Goal: Information Seeking & Learning: Compare options

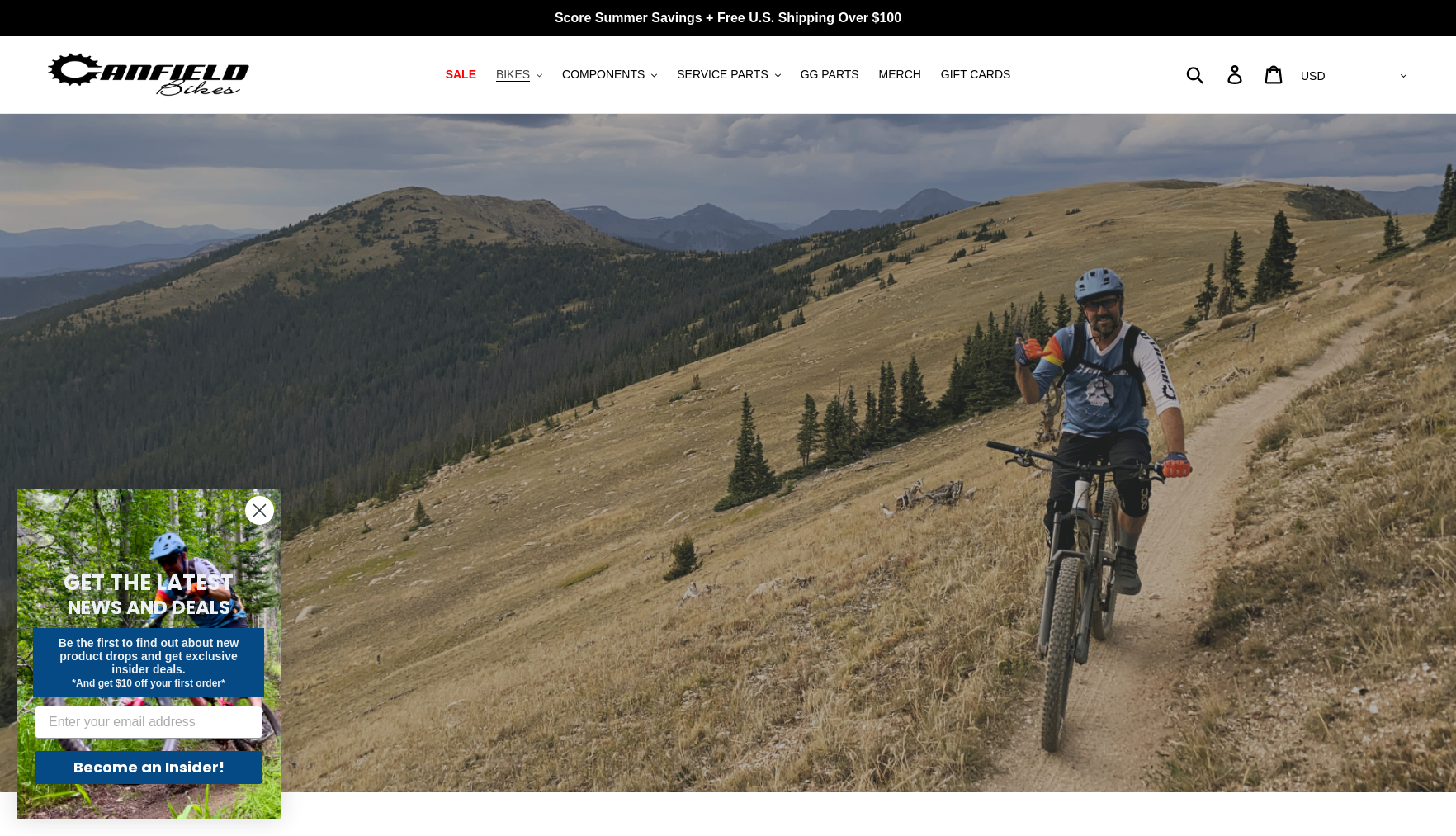
click at [525, 78] on span "BIKES" at bounding box center [513, 75] width 34 height 14
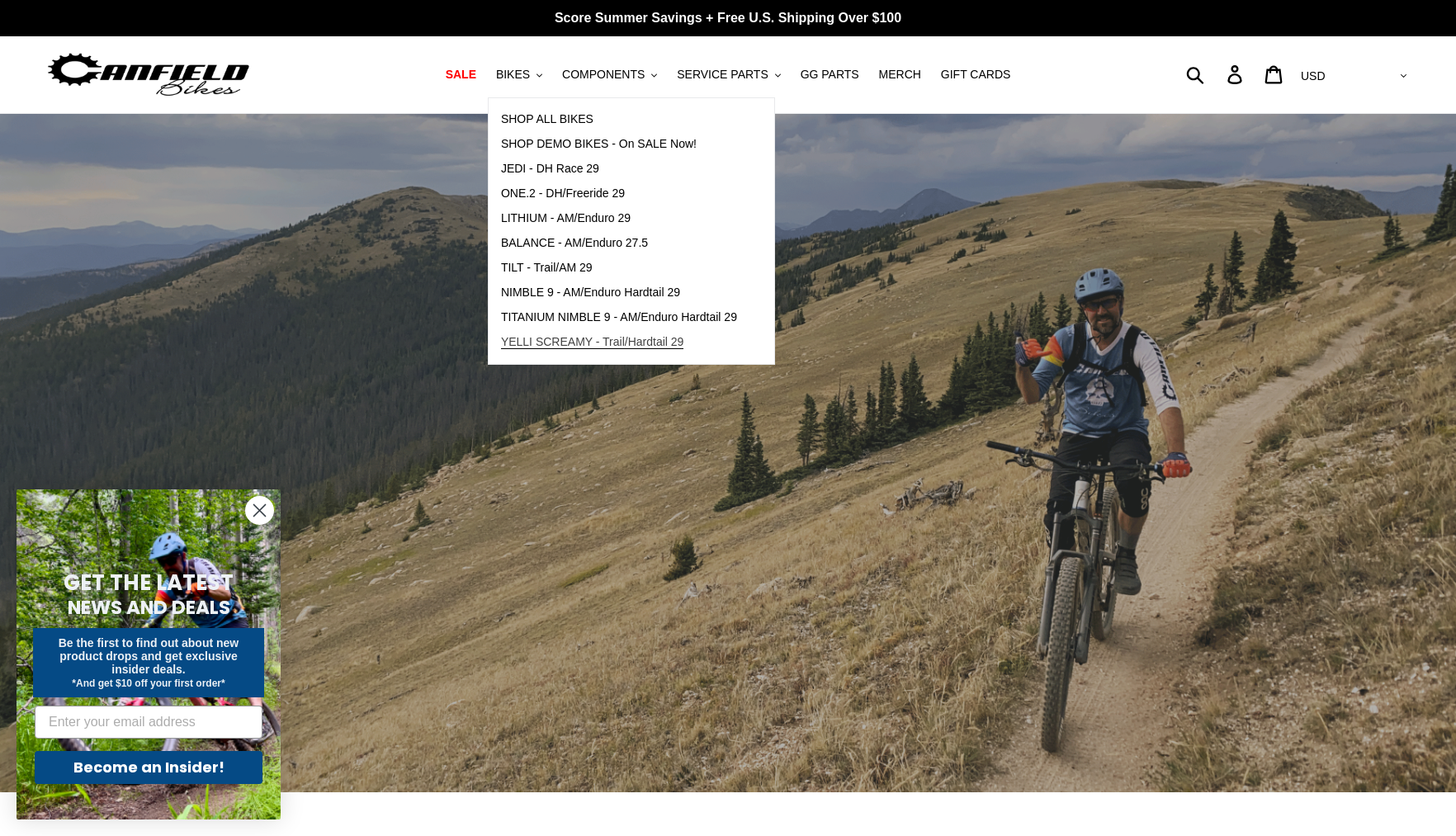
click at [566, 344] on span "YELLI SCREAMY - Trail/Hardtail 29" at bounding box center [592, 342] width 183 height 14
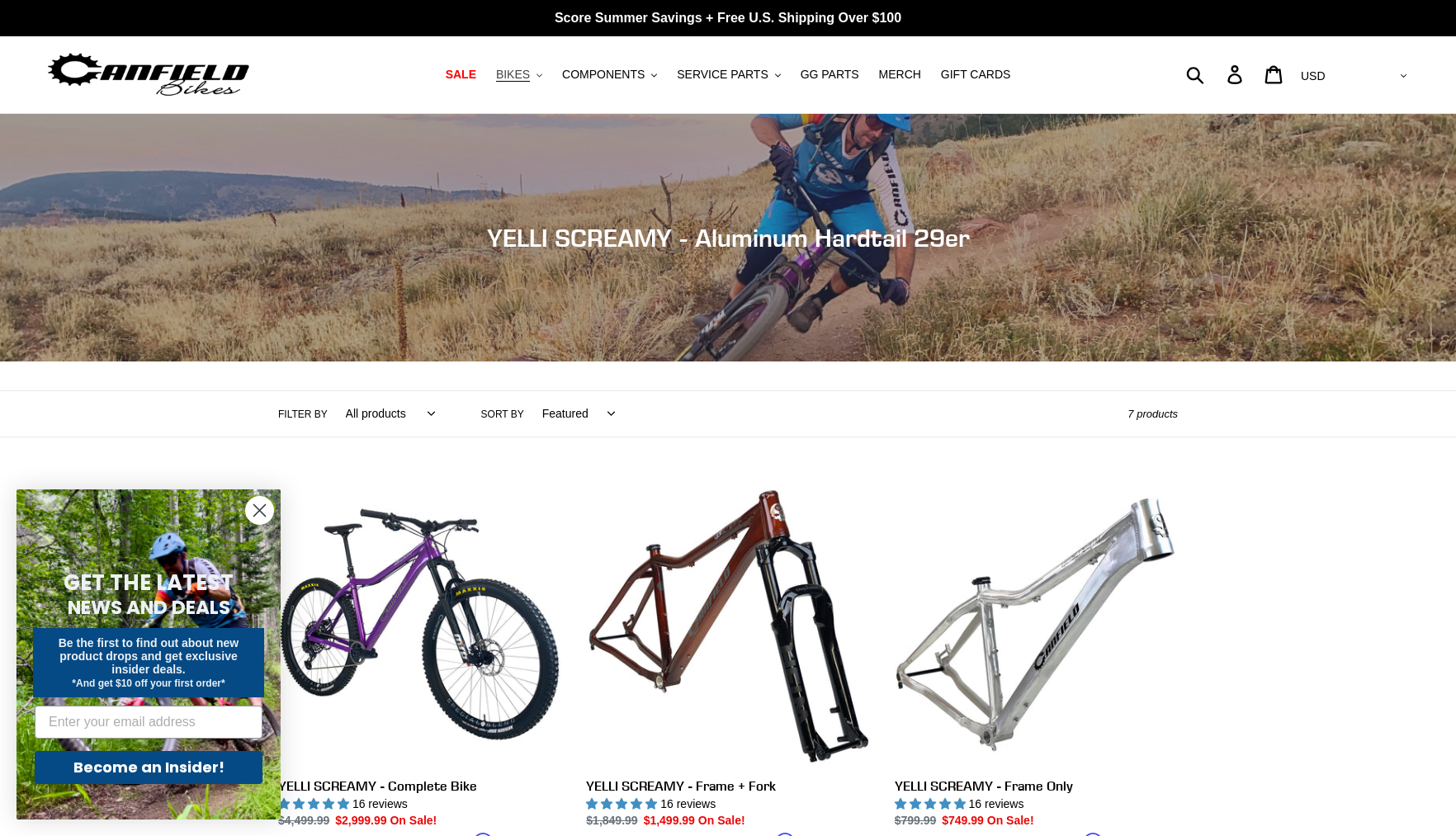
click at [538, 80] on button "BIKES .cls-1{fill:#231f20}" at bounding box center [519, 75] width 63 height 22
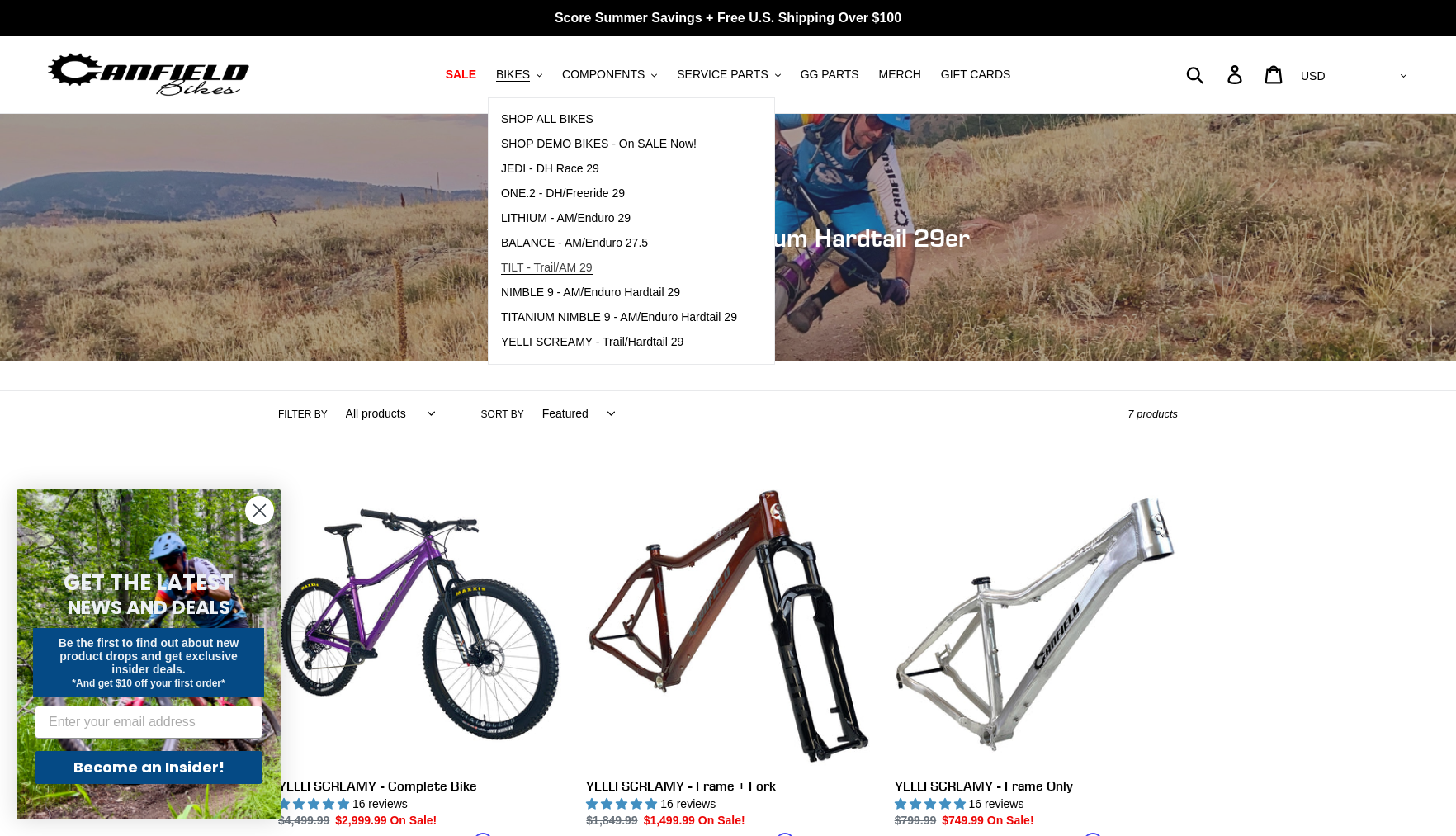
click at [523, 267] on span "TILT - Trail/AM 29" at bounding box center [547, 268] width 92 height 14
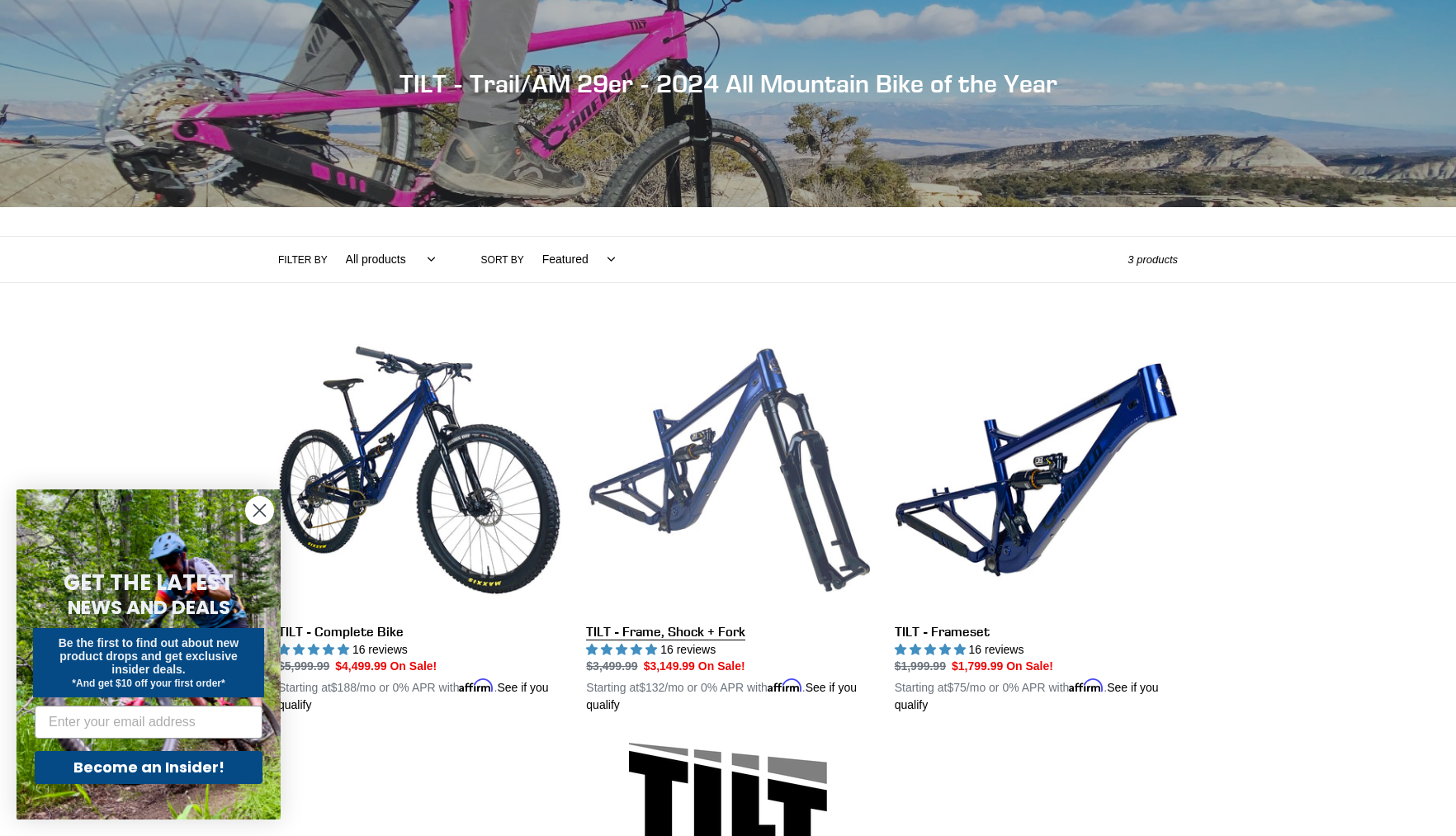
scroll to position [176, 0]
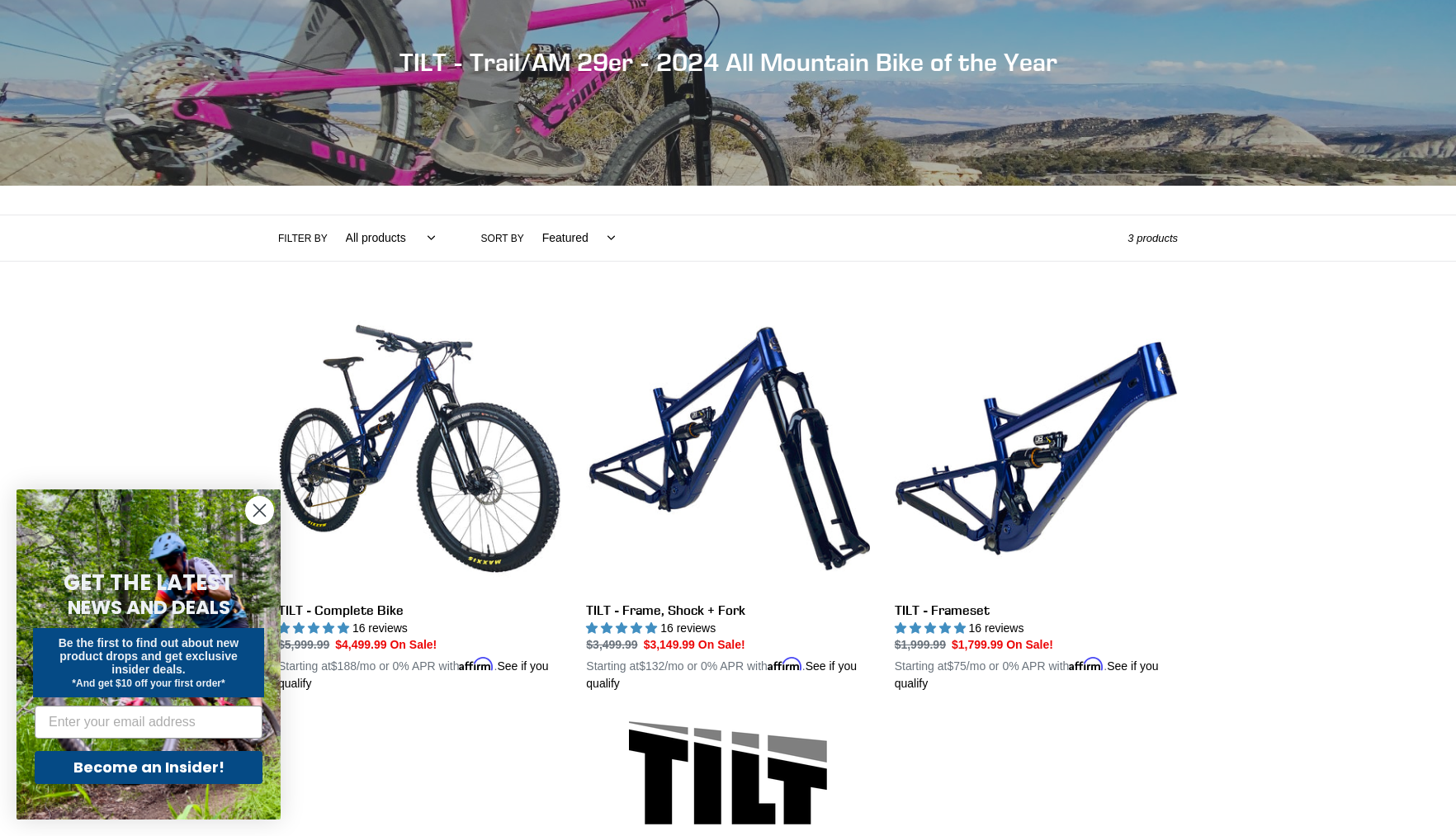
click at [258, 513] on icon "Close dialog" at bounding box center [260, 511] width 12 height 12
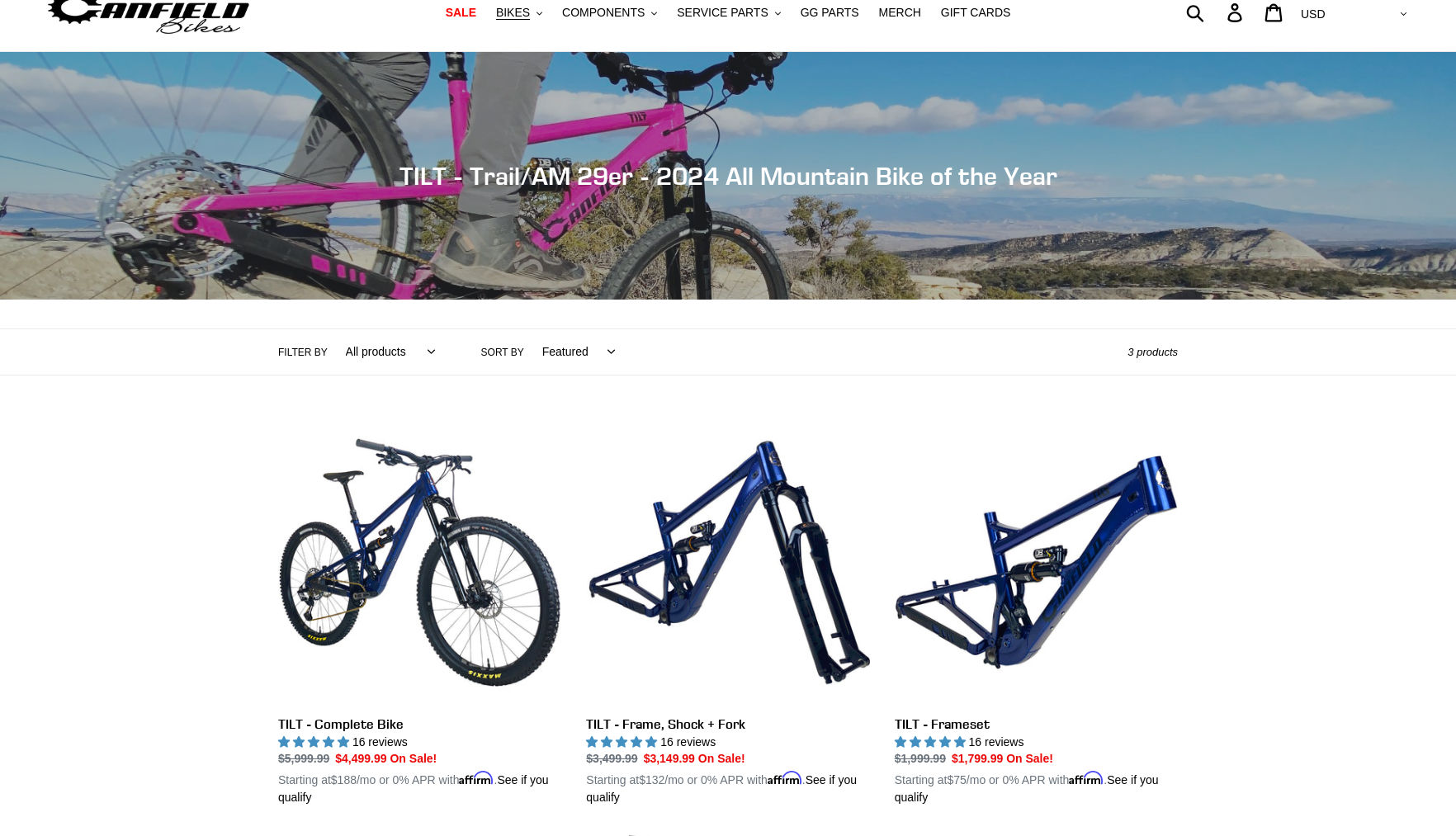
scroll to position [0, 0]
